Goal: Check status

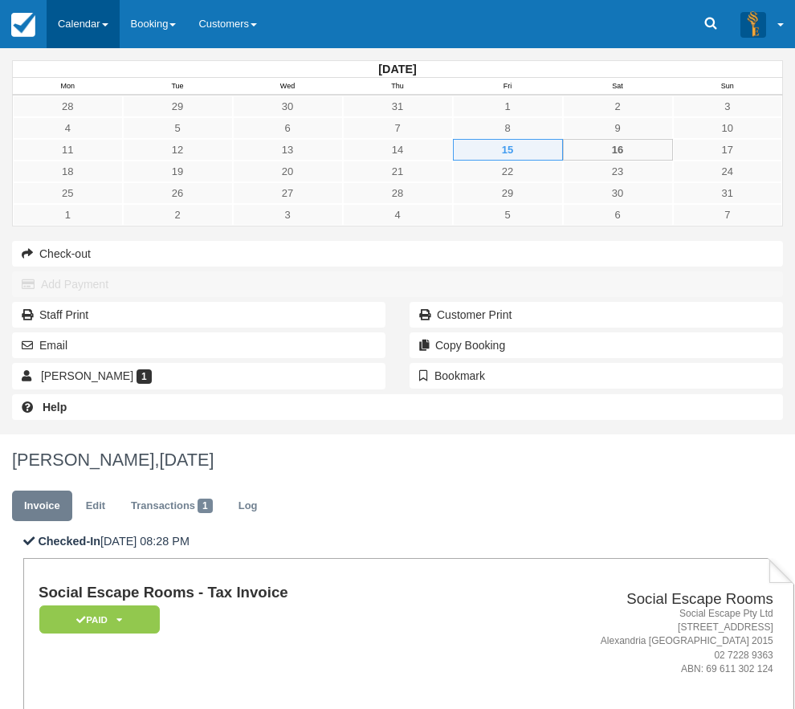
click at [84, 24] on link "Calendar" at bounding box center [83, 24] width 73 height 48
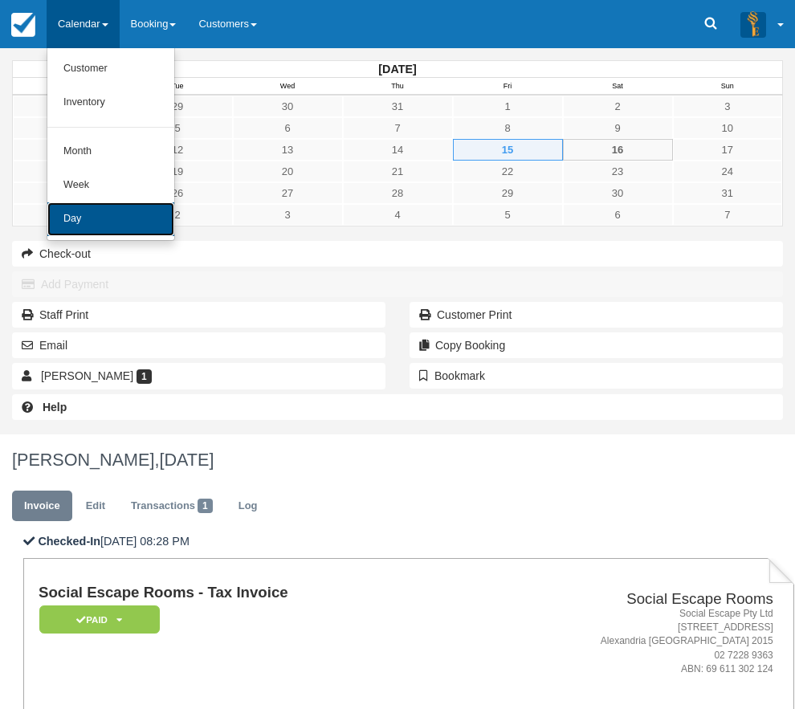
click at [89, 226] on link "Day" at bounding box center [110, 219] width 127 height 34
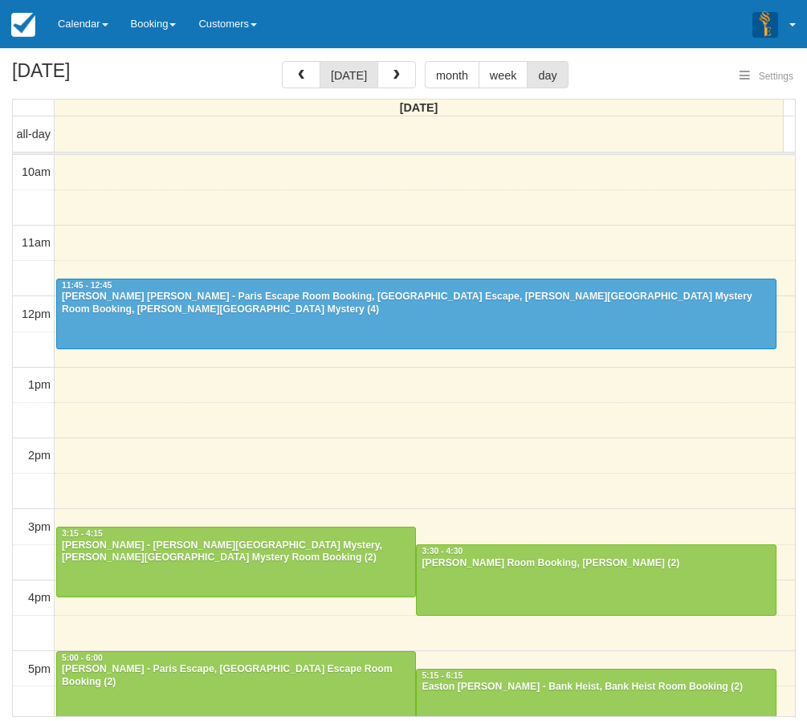
select select
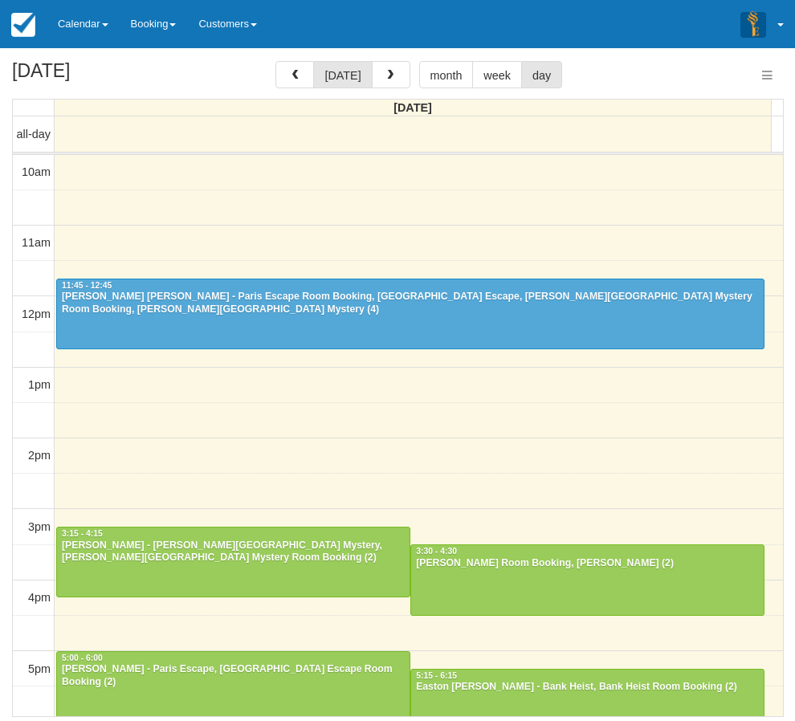
select select
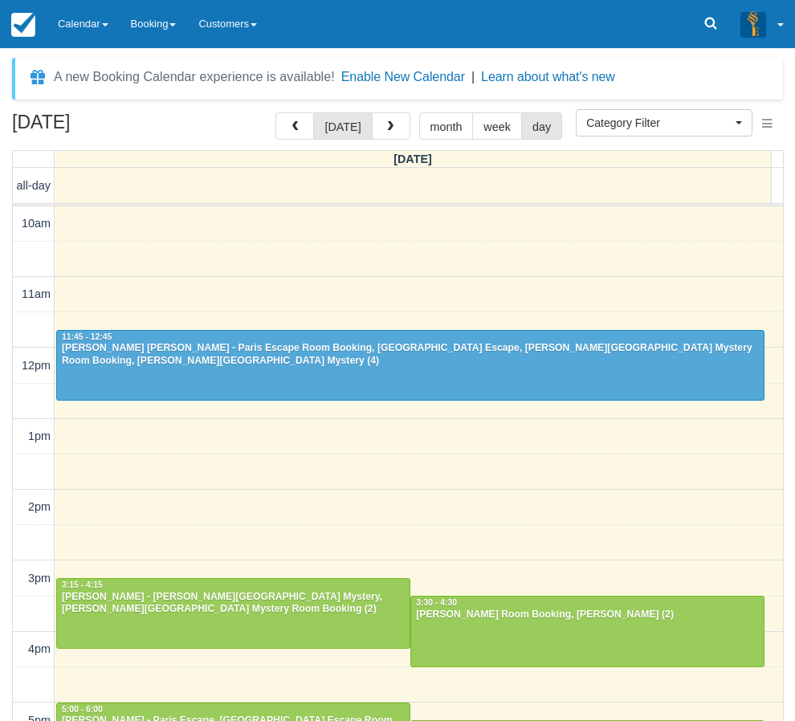
click at [6, 176] on div "August 16, 2025 today month week day Saturday all-day 10am 11am 12pm 1pm 2pm 3p…" at bounding box center [397, 440] width 795 height 656
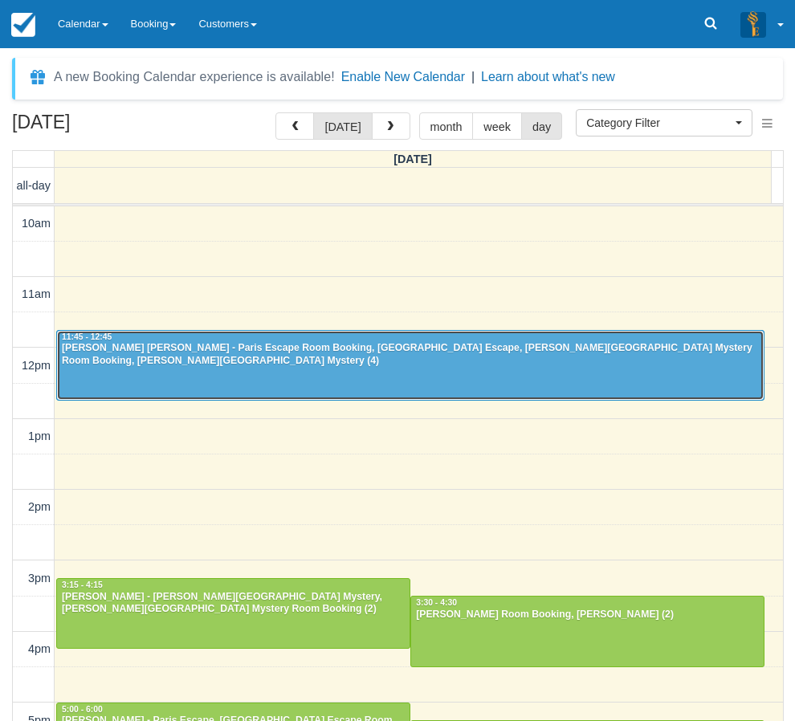
click at [233, 344] on div "[PERSON_NAME] [PERSON_NAME] - Paris Escape Room Booking, [GEOGRAPHIC_DATA] Esca…" at bounding box center [410, 355] width 699 height 26
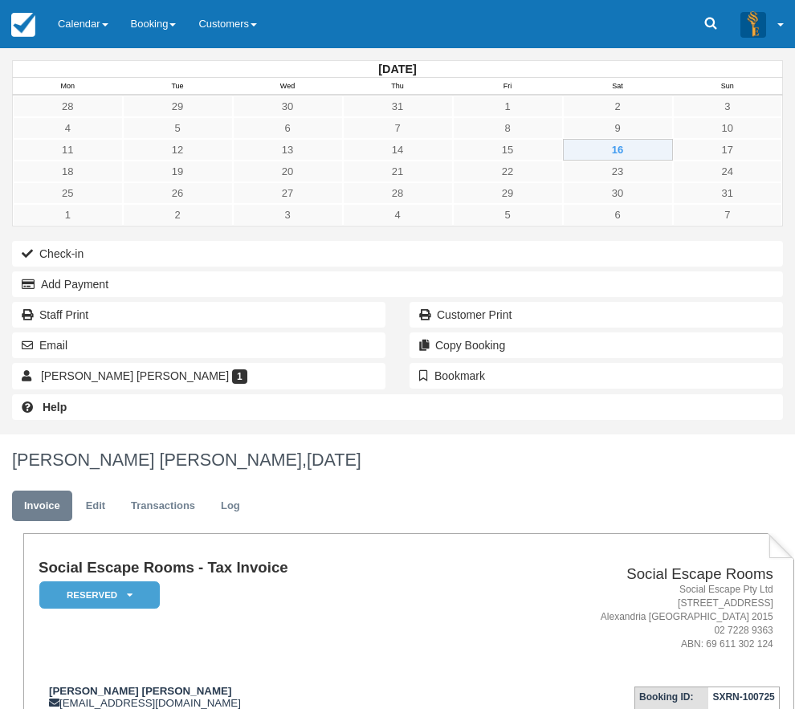
click at [6, 267] on div "Check-in Add Payment Staff Print Customer Print Email Copy Booking [PERSON_NAME…" at bounding box center [397, 315] width 795 height 153
click at [88, 25] on link "Calendar" at bounding box center [83, 24] width 73 height 48
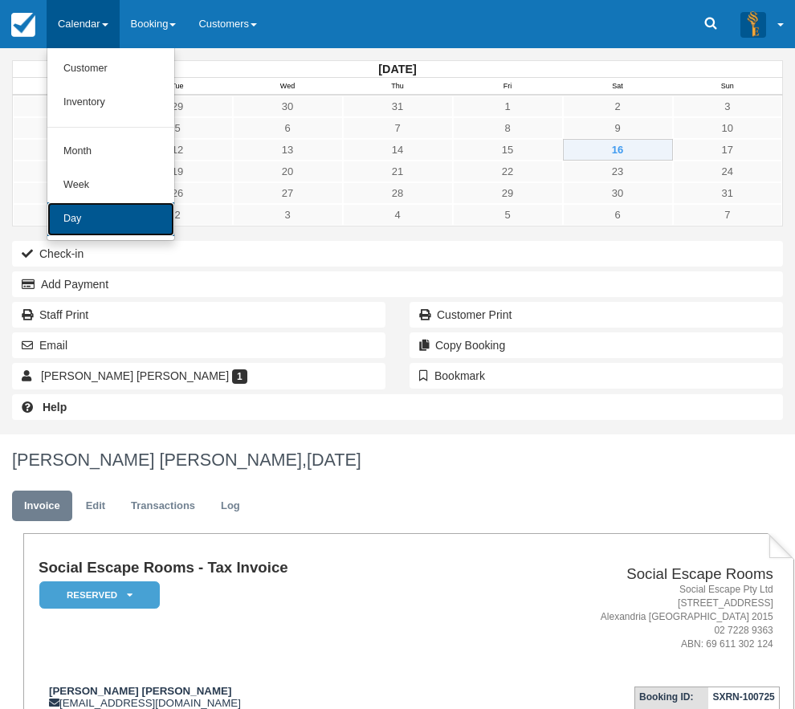
click at [84, 214] on link "Day" at bounding box center [110, 219] width 127 height 34
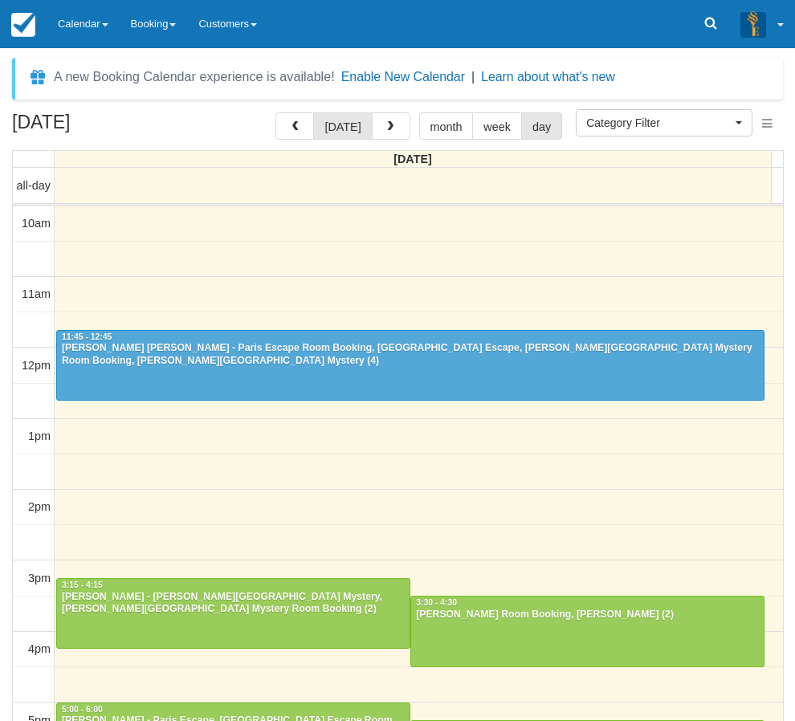
select select
